Goal: Information Seeking & Learning: Learn about a topic

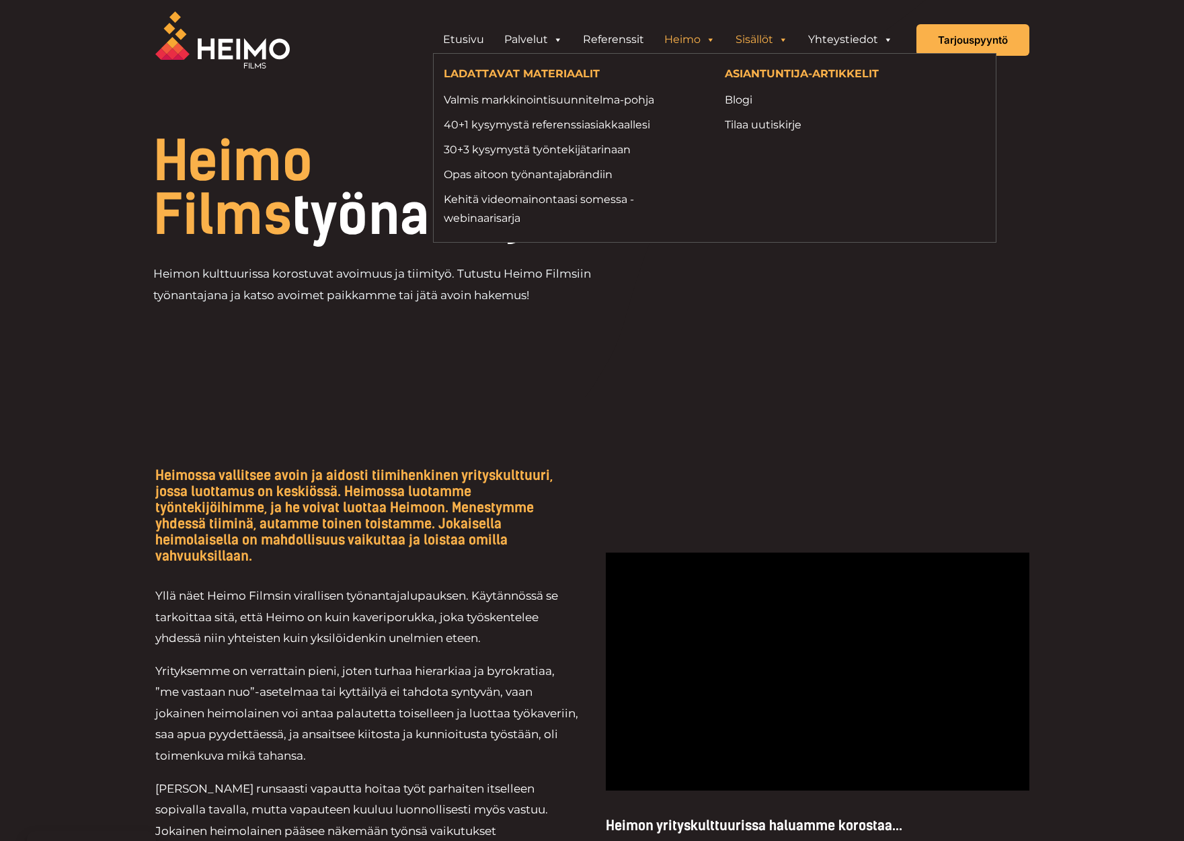
click at [754, 42] on link "Sisällöt" at bounding box center [762, 39] width 73 height 27
click at [748, 99] on link "Blogi" at bounding box center [855, 100] width 261 height 18
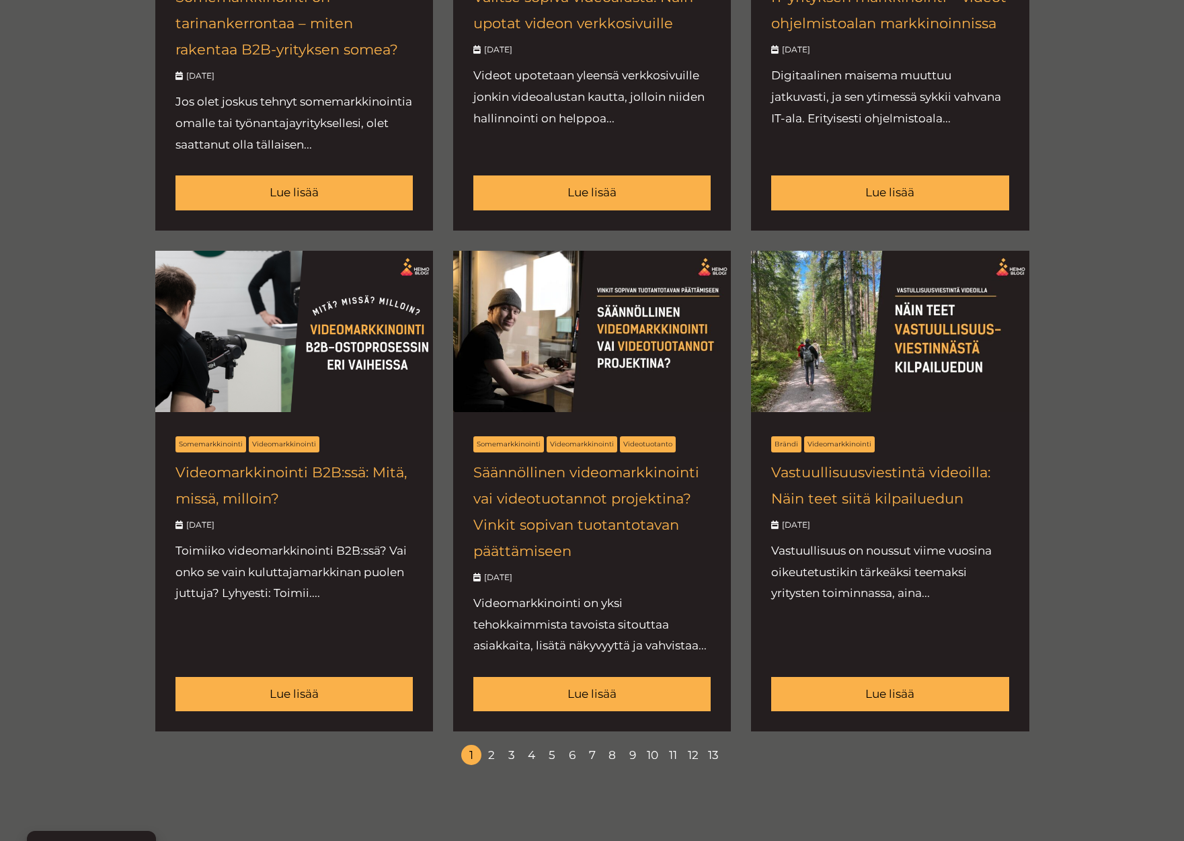
scroll to position [1346, 0]
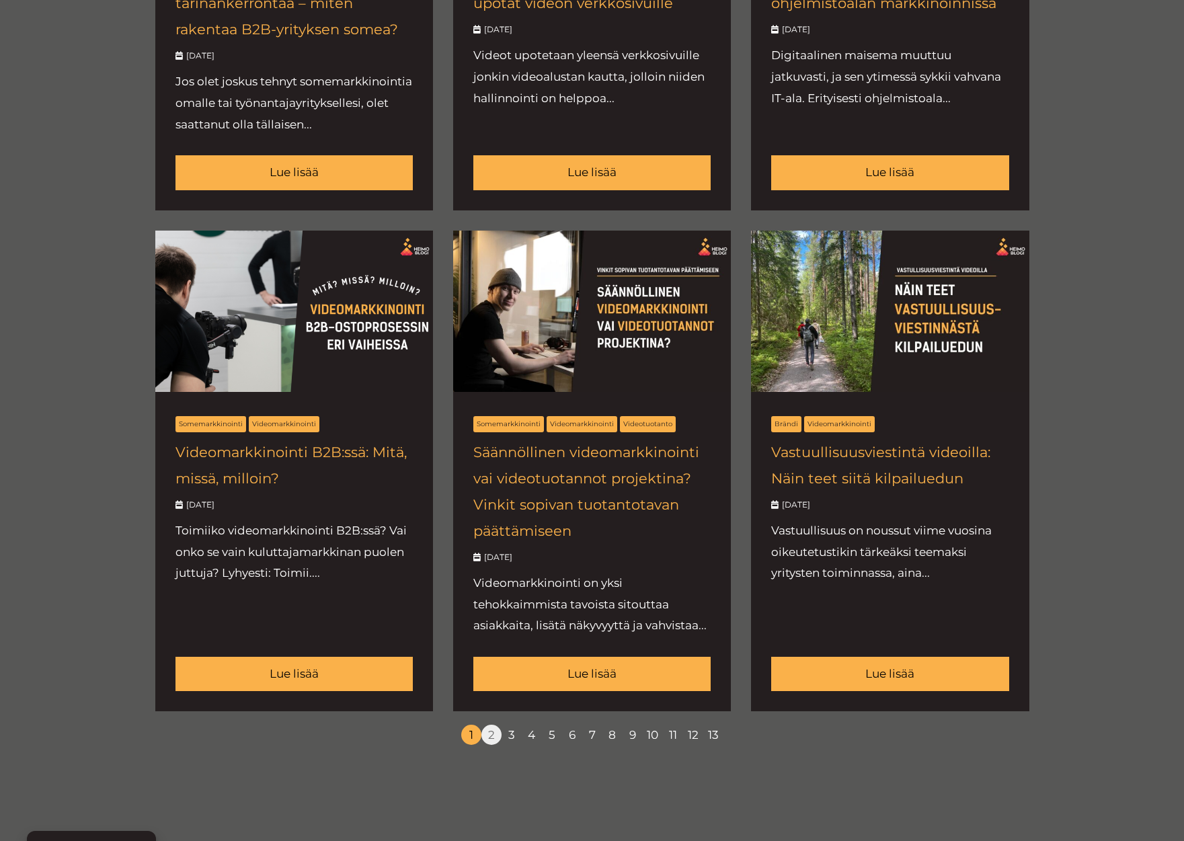
click at [486, 745] on link "2" at bounding box center [491, 735] width 20 height 20
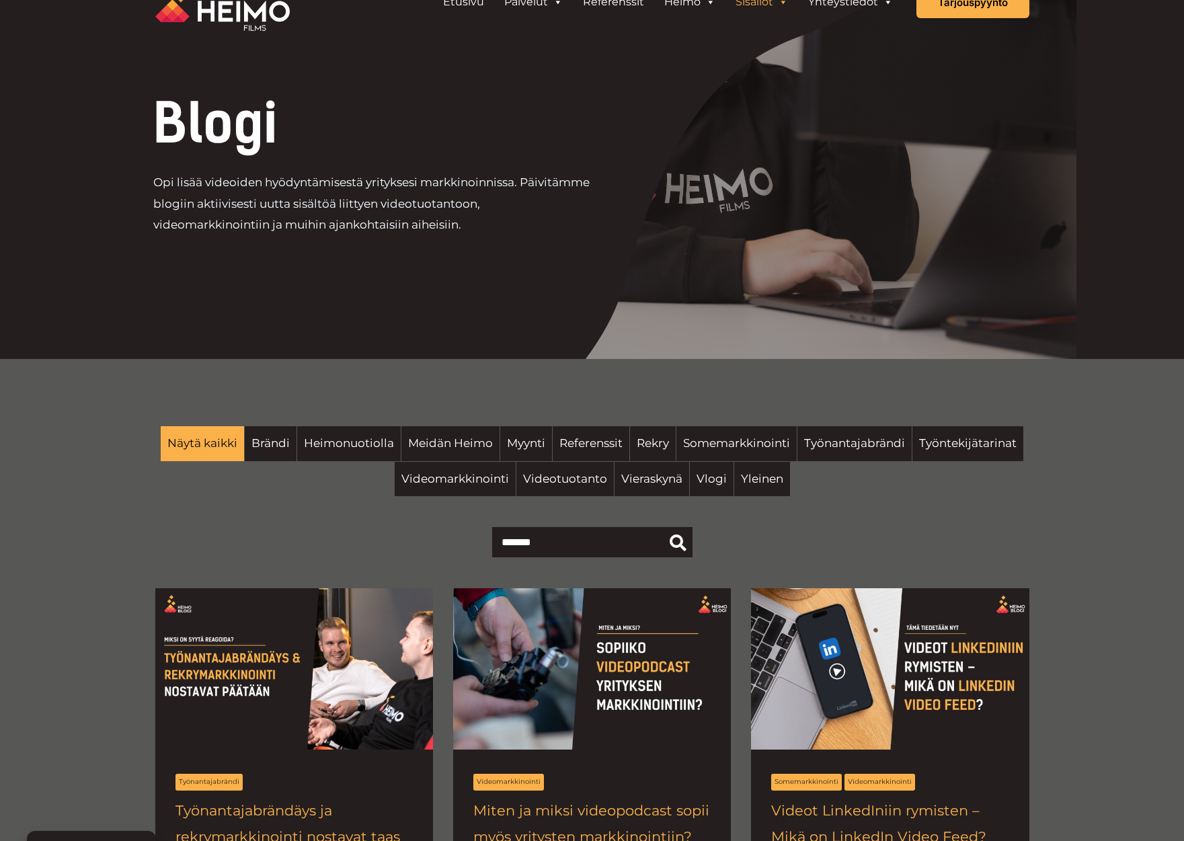
scroll to position [0, 0]
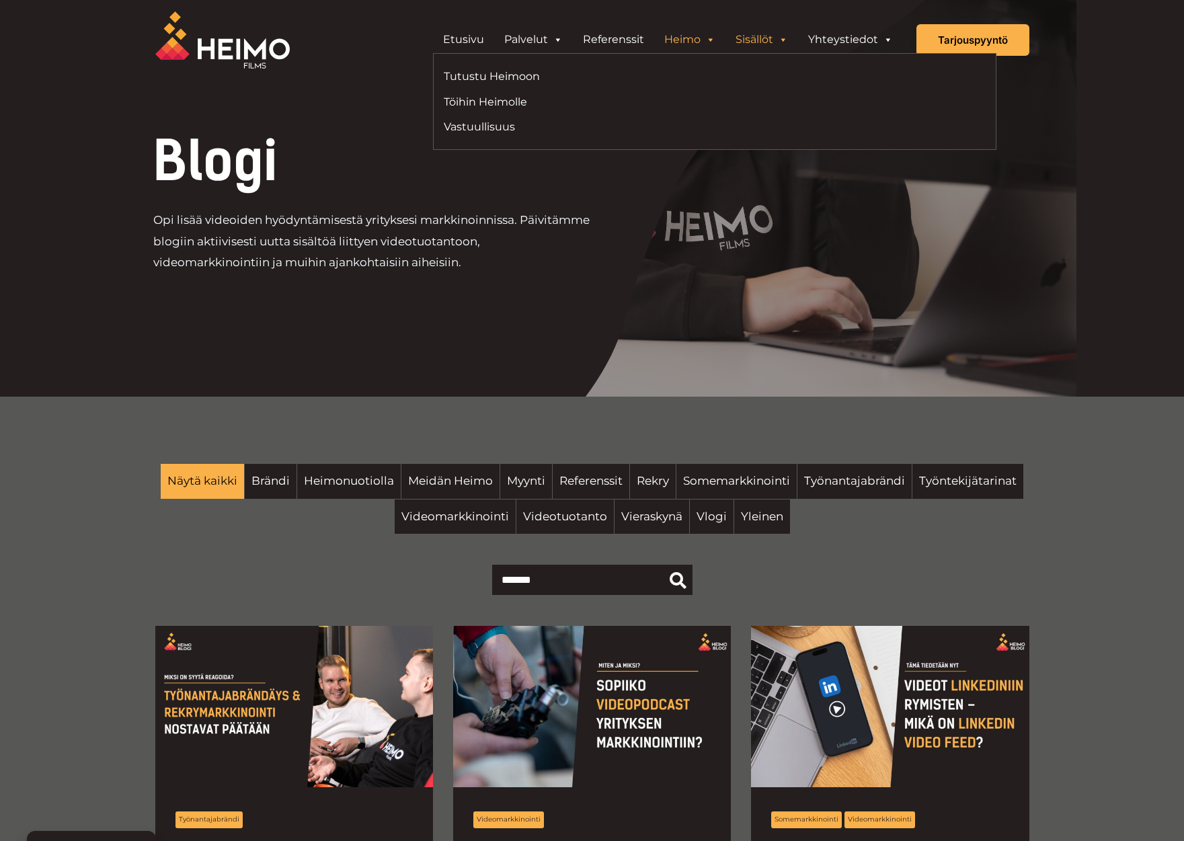
click at [689, 38] on link "Heimo" at bounding box center [689, 39] width 71 height 27
click at [485, 80] on link "Tutustu Heimoon" at bounding box center [574, 76] width 261 height 18
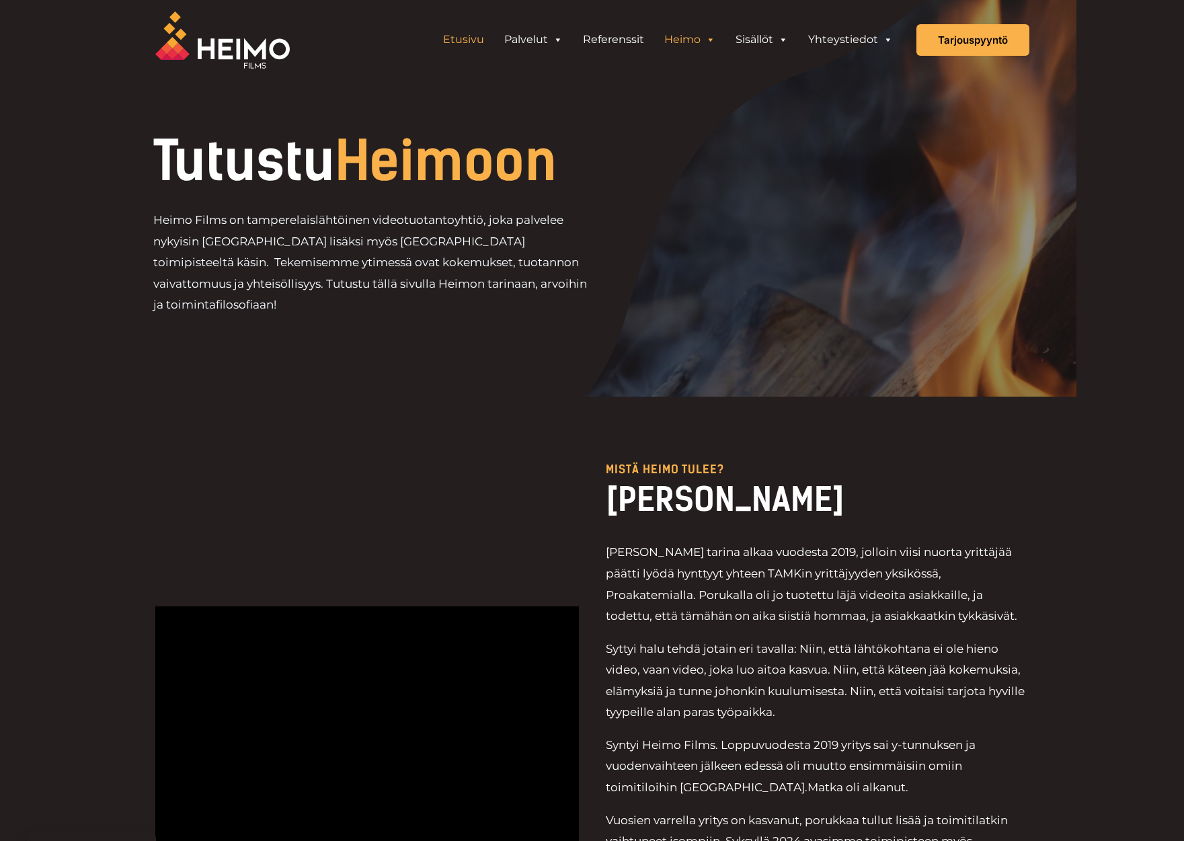
click at [462, 40] on link "Etusivu" at bounding box center [463, 39] width 61 height 27
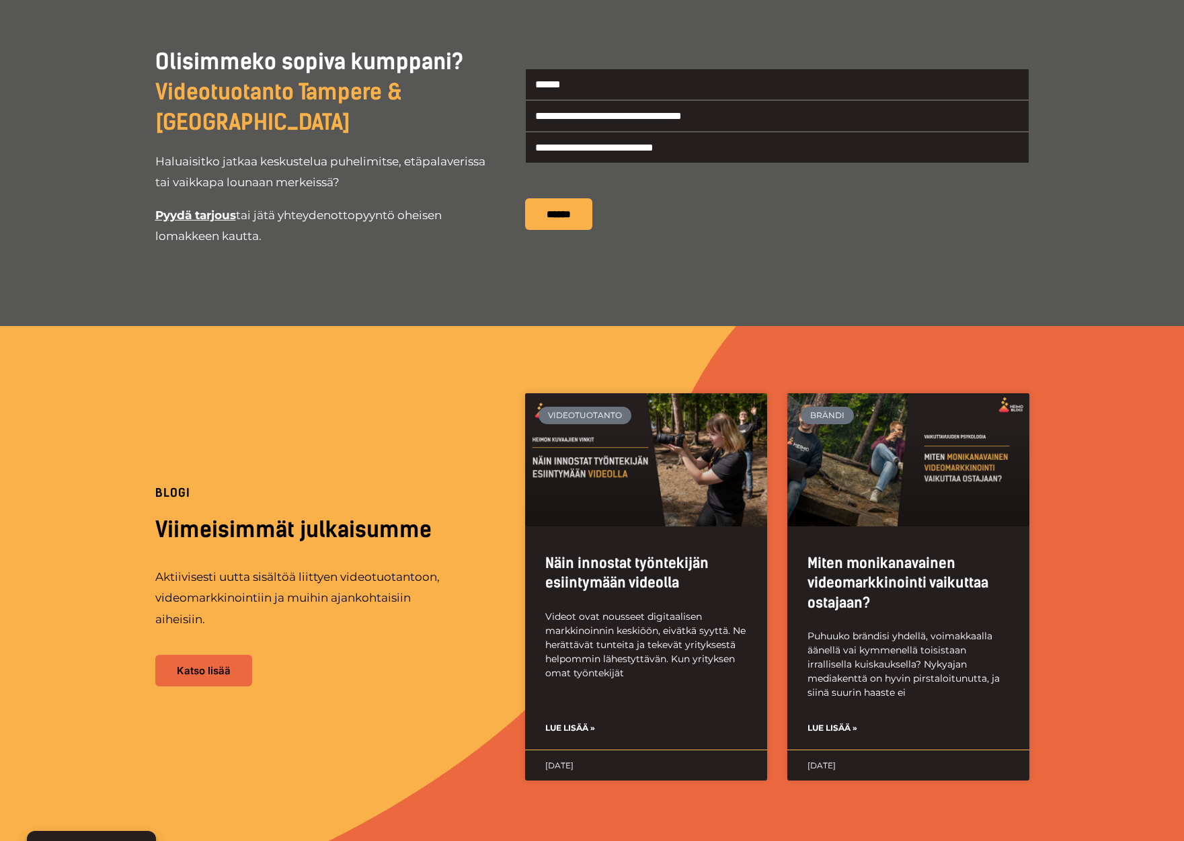
scroll to position [2820, 0]
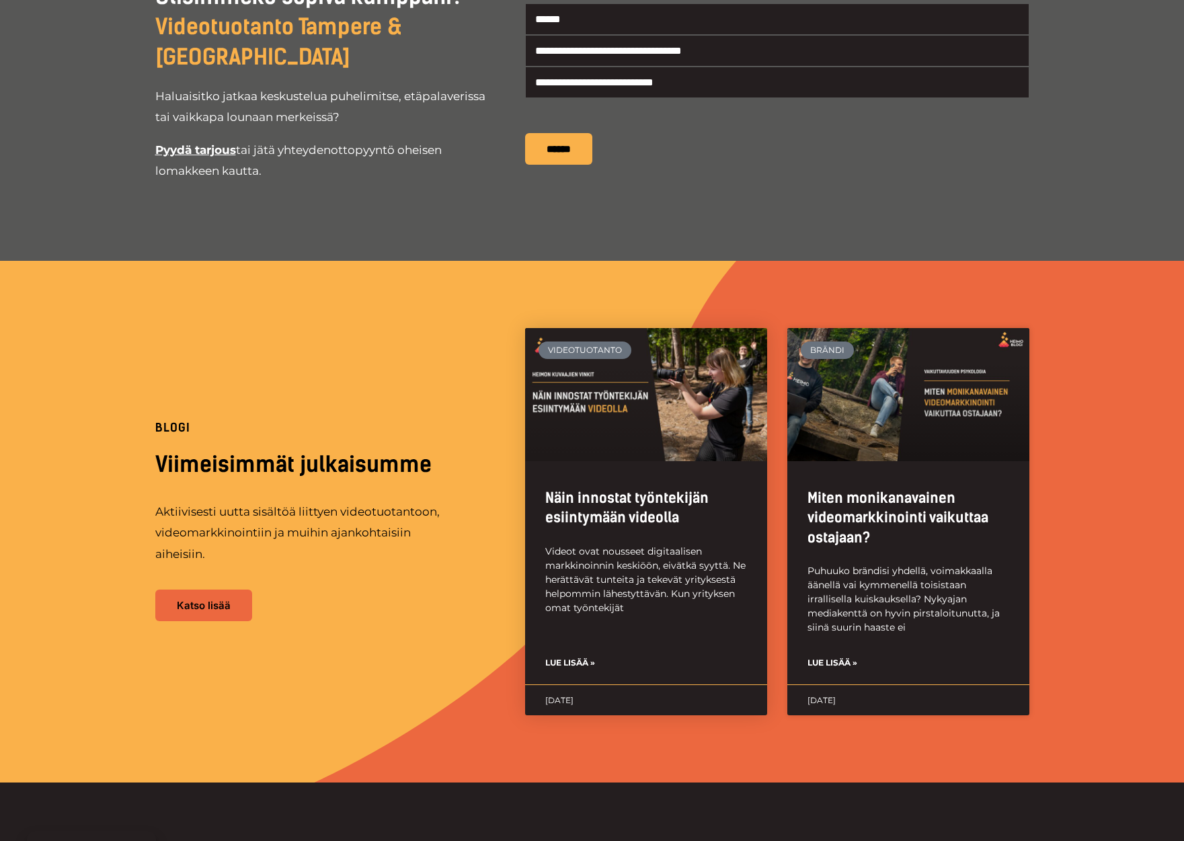
click at [615, 490] on link "Näin innostat työntekijän esiintymään videolla" at bounding box center [626, 508] width 163 height 36
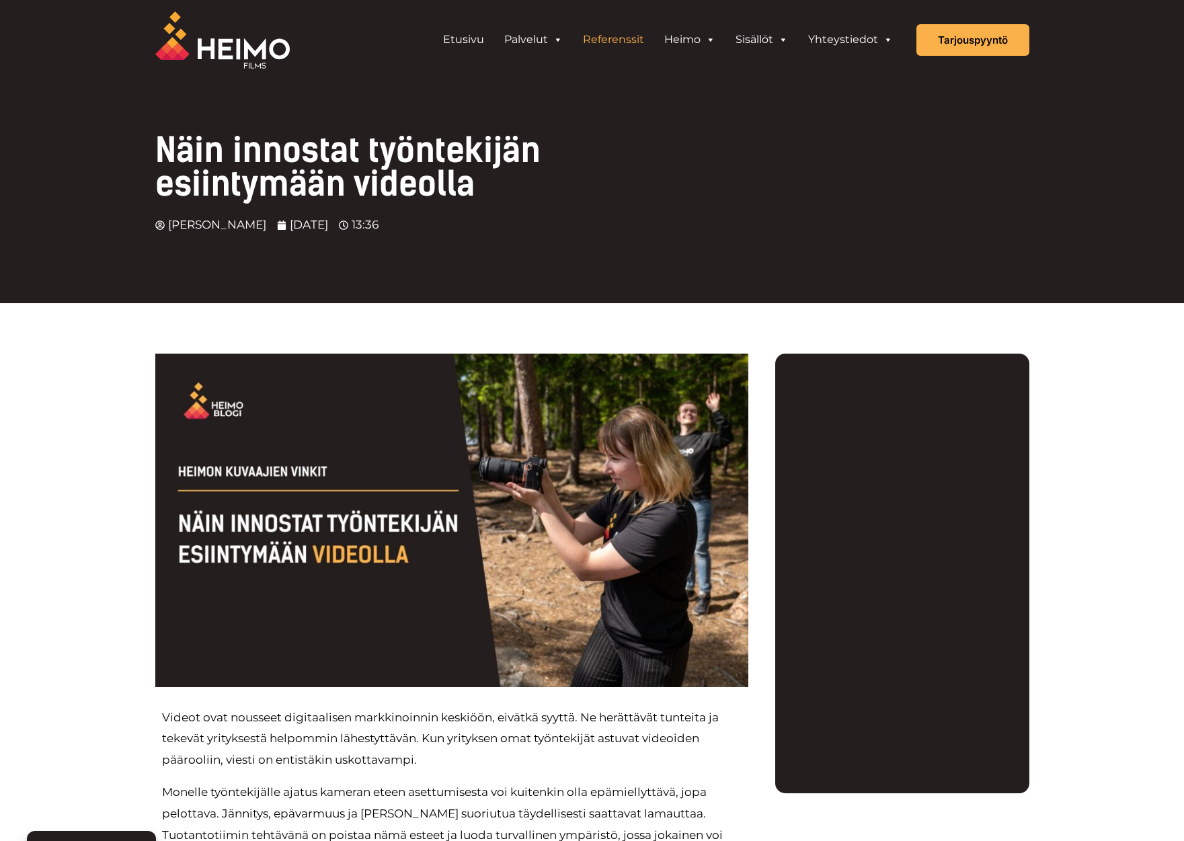
click at [614, 38] on link "Referenssit" at bounding box center [613, 39] width 81 height 27
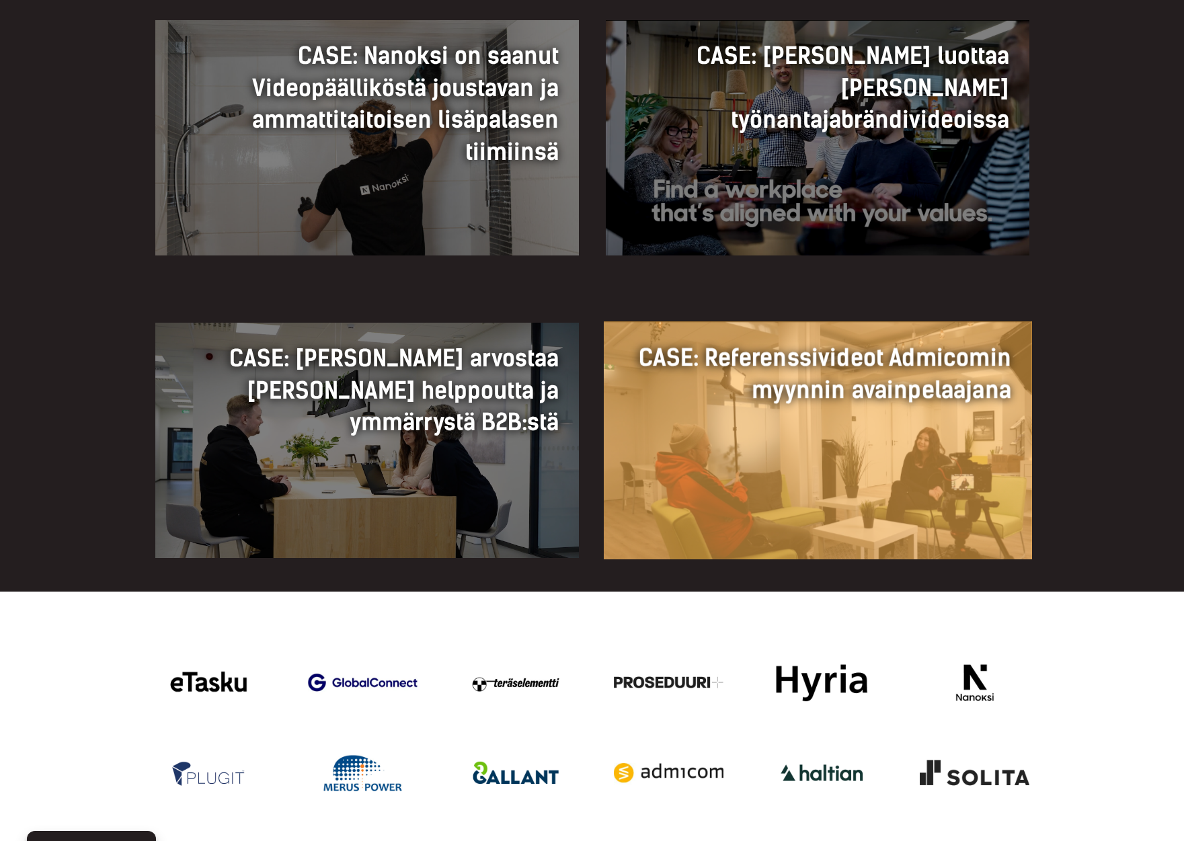
scroll to position [1296, 0]
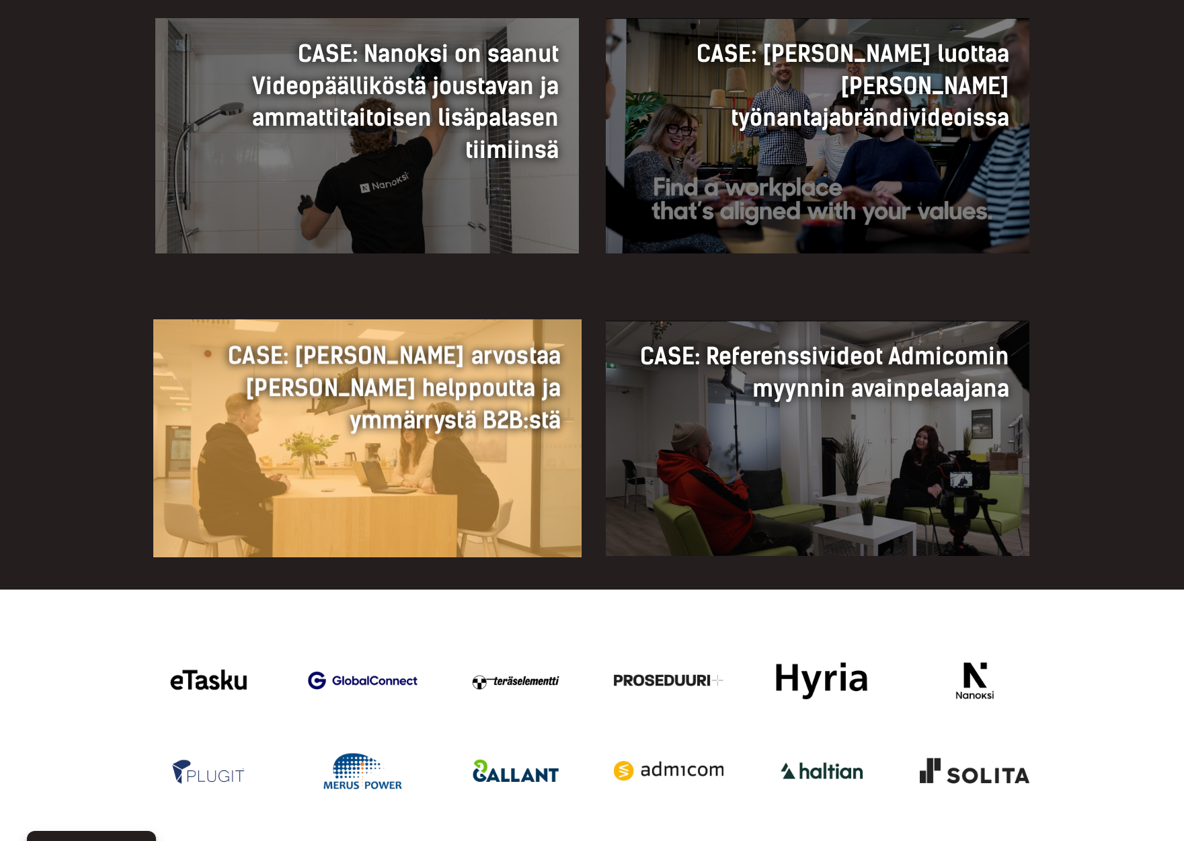
click at [394, 475] on link "CASE: Nokeval arvostaa Heimon helppoutta ja ymmärrystä B2B:stä CASE: Nokeval ar…" at bounding box center [367, 438] width 428 height 238
